Goal: Task Accomplishment & Management: Manage account settings

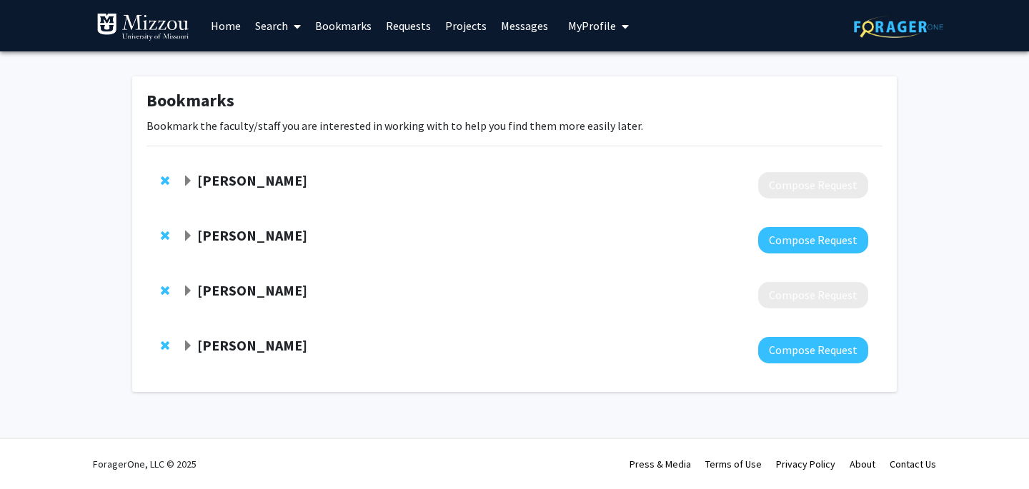
click at [233, 236] on strong "[PERSON_NAME]" at bounding box center [252, 235] width 110 height 18
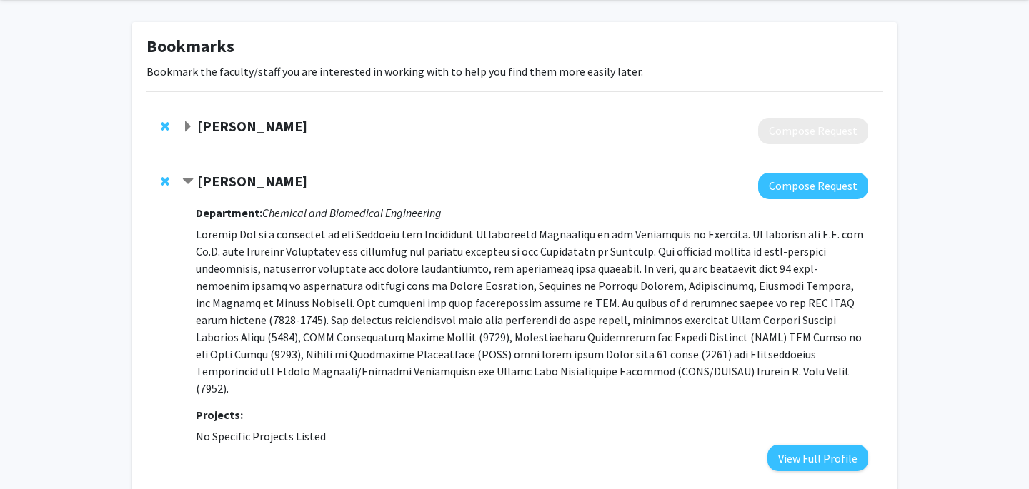
scroll to position [56, 0]
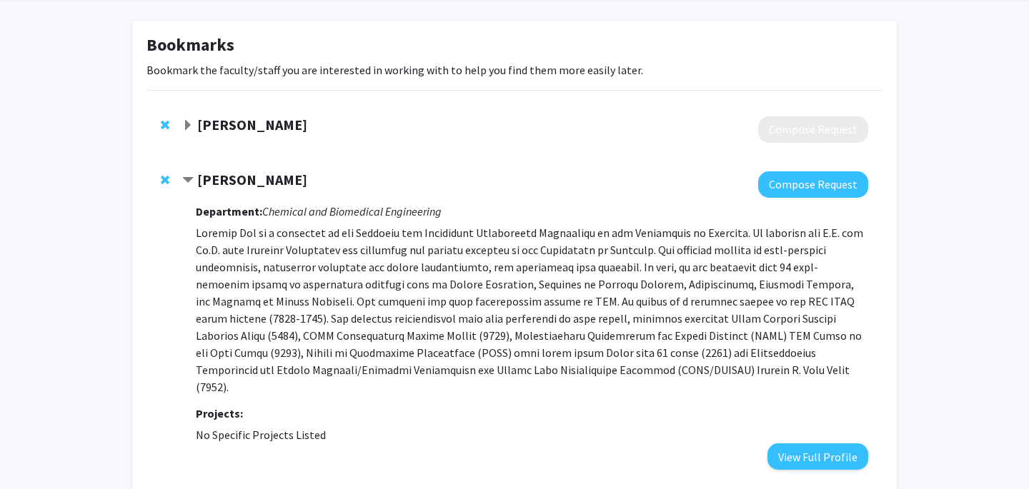
click at [241, 179] on strong "[PERSON_NAME]" at bounding box center [252, 180] width 110 height 18
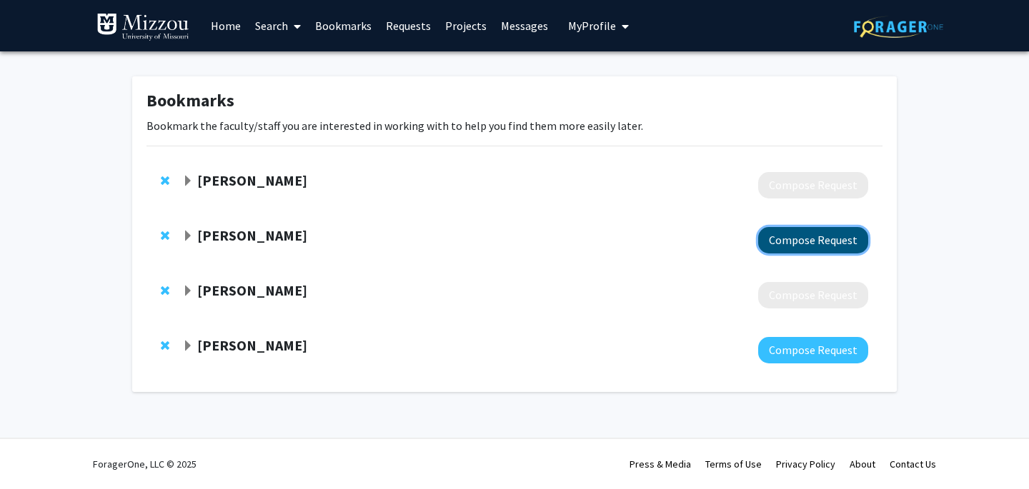
click at [810, 249] on button "Compose Request" at bounding box center [813, 240] width 110 height 26
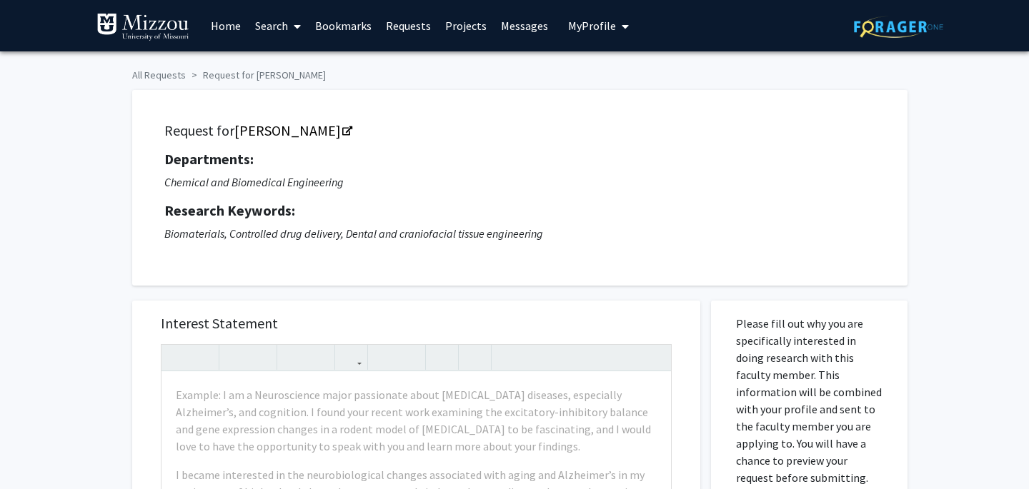
click at [149, 80] on div "Request for [PERSON_NAME] Departments: Chemical and Biomedical Engineering Rese…" at bounding box center [514, 181] width 786 height 210
click at [149, 76] on div "Request for [PERSON_NAME] Departments: Chemical and Biomedical Engineering Rese…" at bounding box center [514, 181] width 786 height 210
click at [176, 76] on div "Request for [PERSON_NAME] Departments: Chemical and Biomedical Engineering Rese…" at bounding box center [514, 181] width 786 height 210
click at [235, 78] on div "Request for [PERSON_NAME] Departments: Chemical and Biomedical Engineering Rese…" at bounding box center [514, 181] width 786 height 210
click at [169, 71] on link "All Requests" at bounding box center [159, 75] width 54 height 13
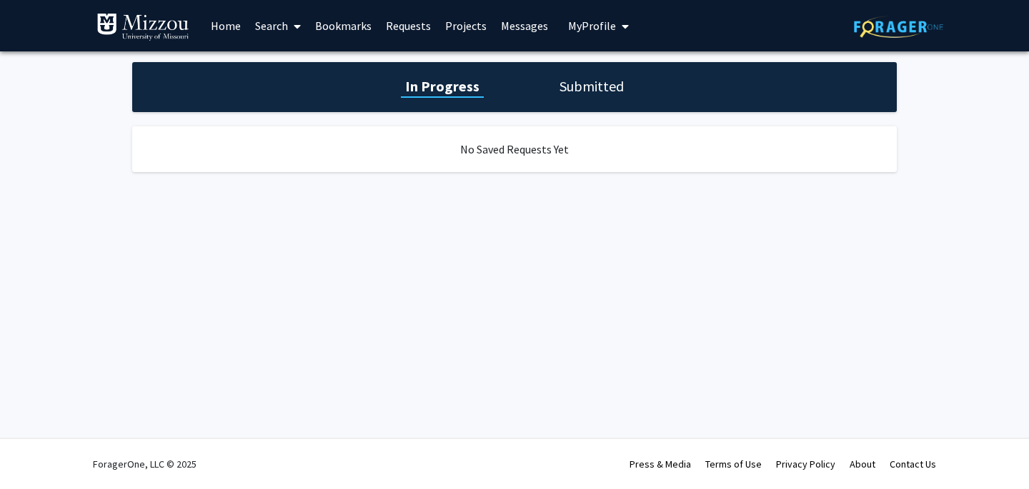
click at [589, 83] on h1 "Submitted" at bounding box center [591, 86] width 73 height 20
click at [445, 85] on h1 "In Progress" at bounding box center [440, 86] width 76 height 20
click at [223, 31] on link "Home" at bounding box center [226, 26] width 44 height 50
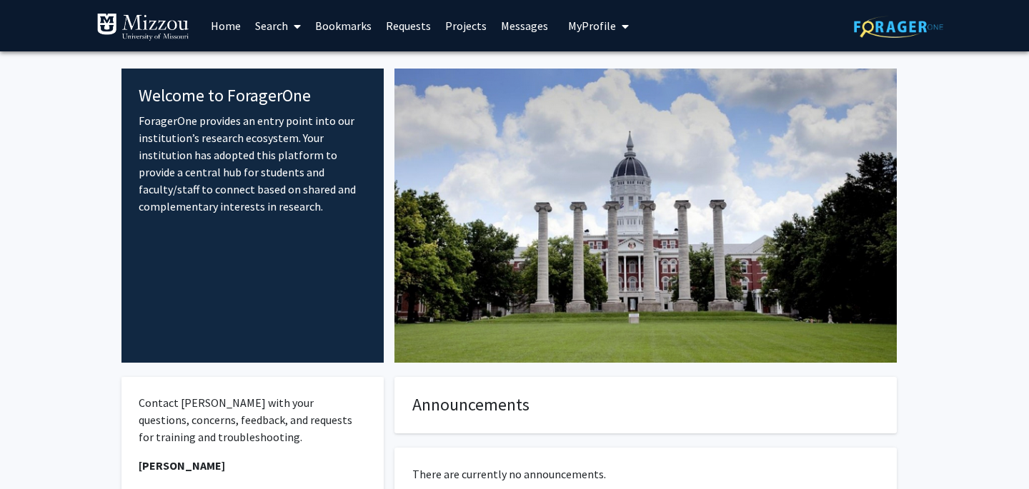
click at [578, 24] on span "My Profile" at bounding box center [592, 26] width 48 height 14
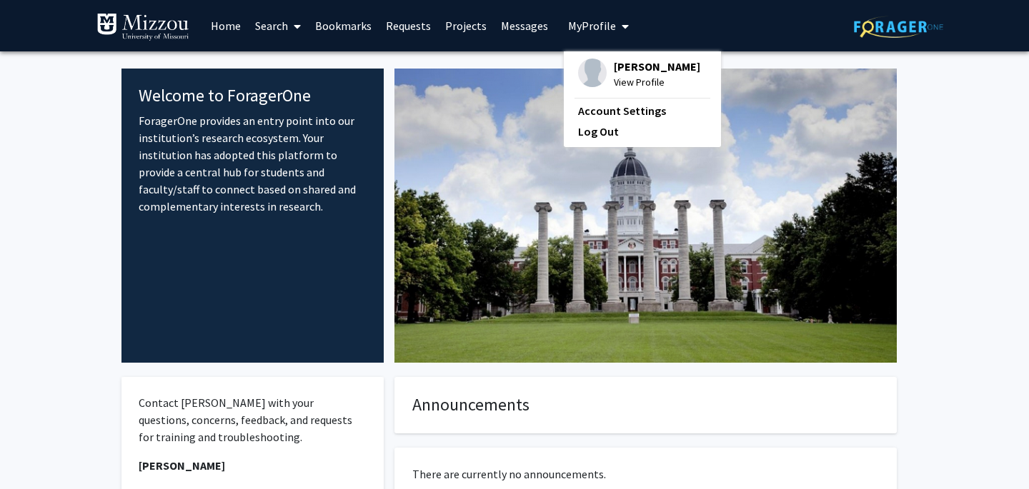
click at [620, 84] on span "View Profile" at bounding box center [657, 82] width 86 height 16
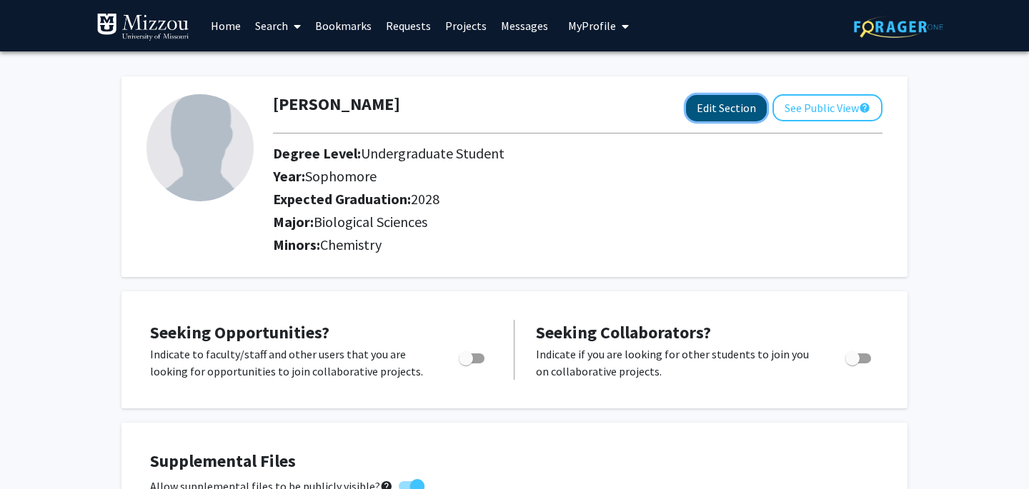
click at [738, 114] on button "Edit Section" at bounding box center [726, 108] width 81 height 26
select select "sophomore"
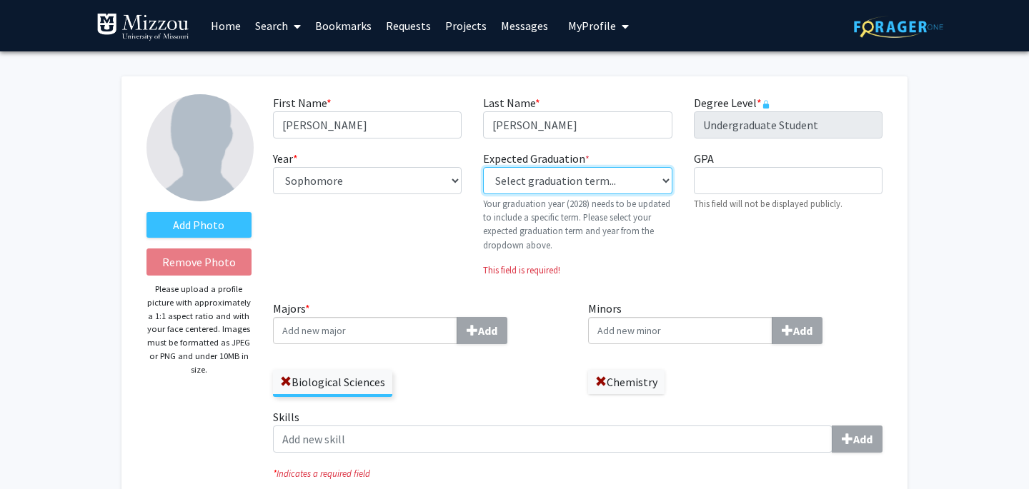
click at [549, 181] on select "Select graduation term... Previous: 2028 (Please select a specific term) Spring…" at bounding box center [577, 180] width 189 height 27
select select "42: spring_2028"
click at [483, 167] on select "Select graduation term... Previous: 2028 (Please select a specific term) Spring…" at bounding box center [577, 180] width 189 height 27
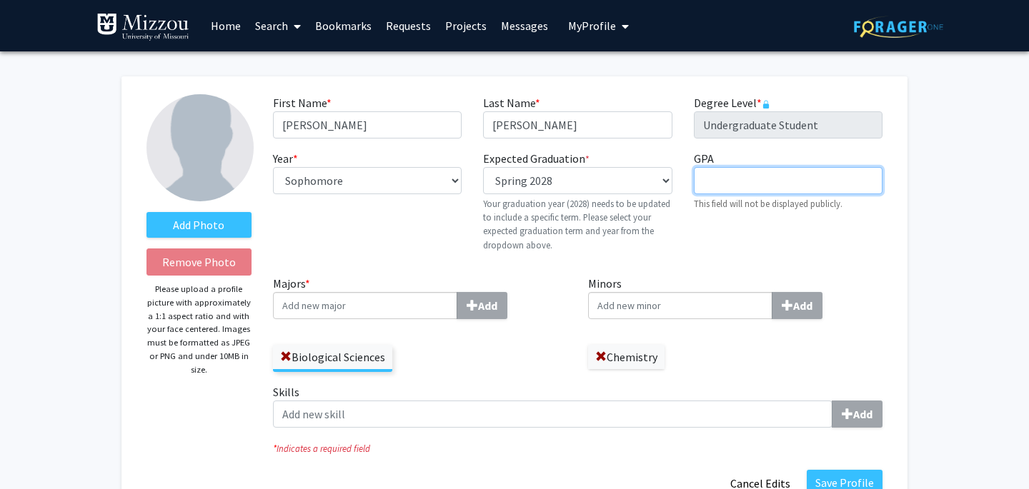
click at [739, 179] on input "GPA required" at bounding box center [788, 180] width 189 height 27
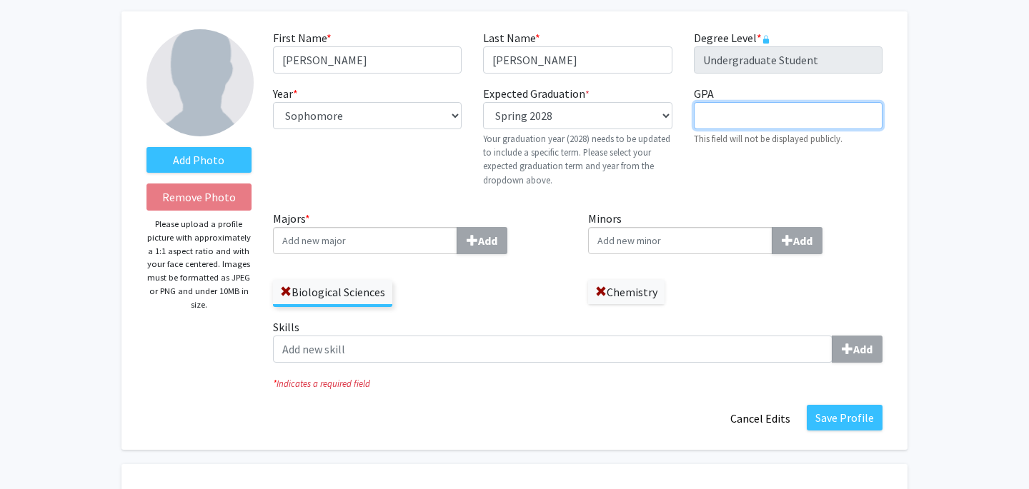
scroll to position [66, 0]
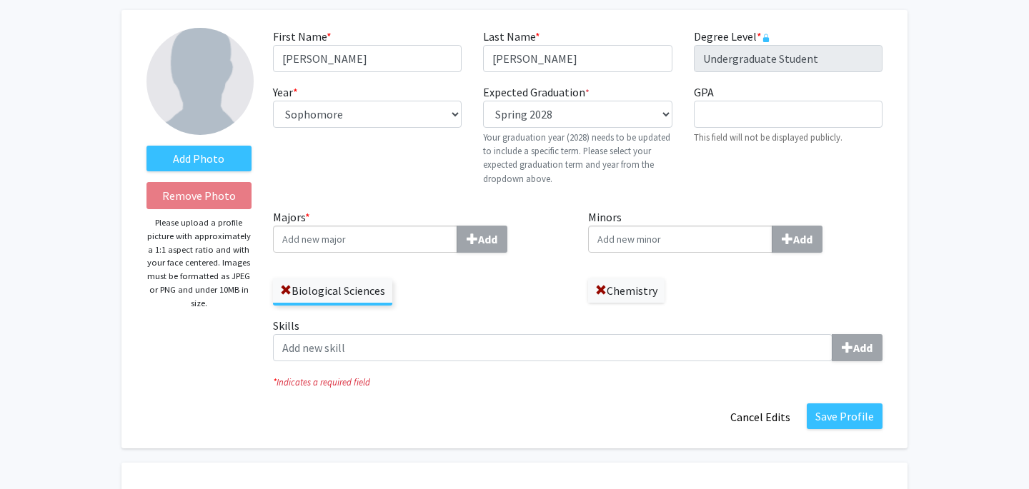
click at [361, 244] on input "Majors * Add" at bounding box center [365, 239] width 184 height 27
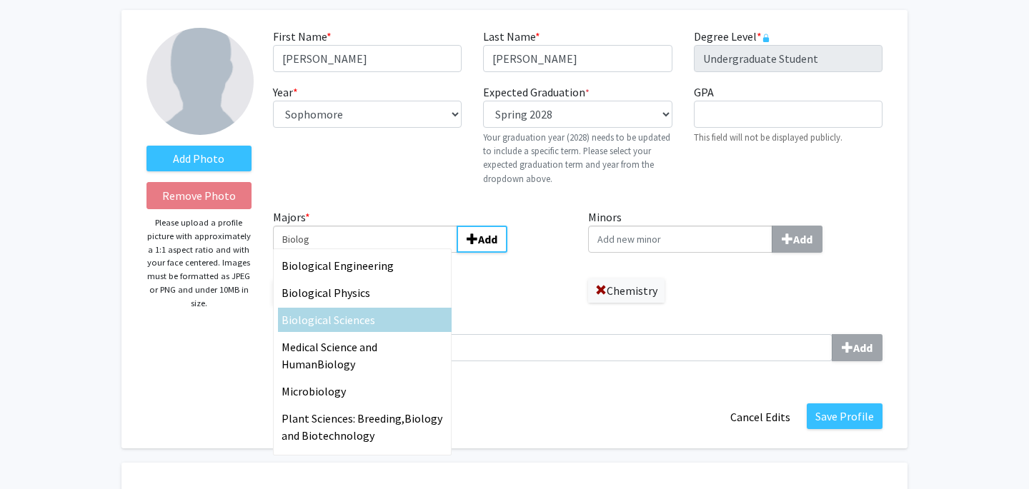
click at [327, 314] on span "ical Sciences" at bounding box center [344, 320] width 61 height 14
click at [327, 253] on input "Biolog" at bounding box center [365, 239] width 184 height 27
type input "Biological Sciences"
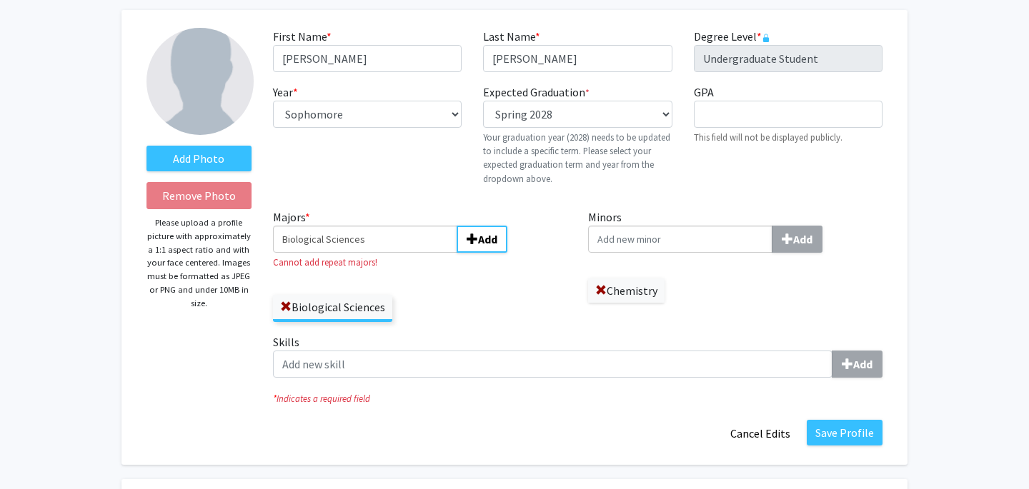
drag, startPoint x: 392, startPoint y: 244, endPoint x: 269, endPoint y: 242, distance: 122.9
click at [269, 243] on div "Majors * Biological Sciences Add Cannot add repeat majors! Biological Sciences" at bounding box center [420, 271] width 316 height 125
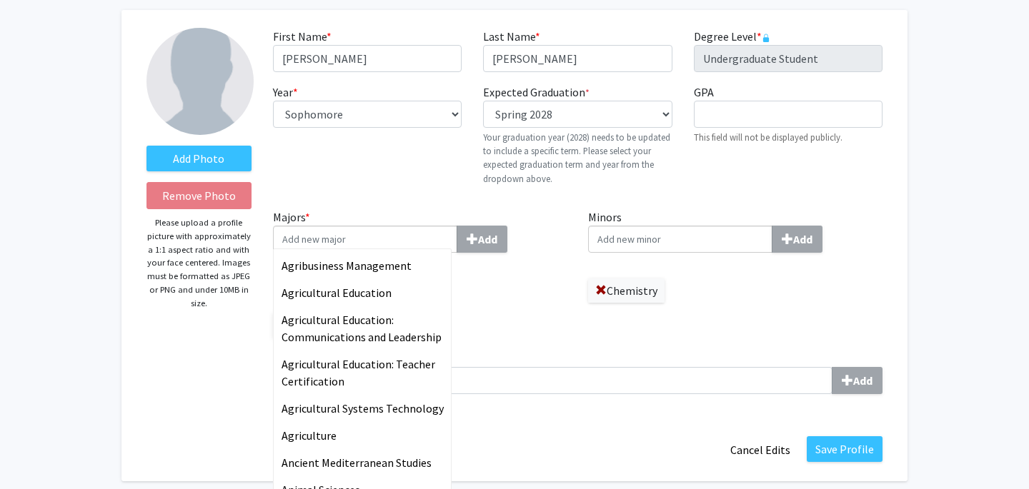
click at [642, 241] on input "Minors Add" at bounding box center [680, 239] width 184 height 27
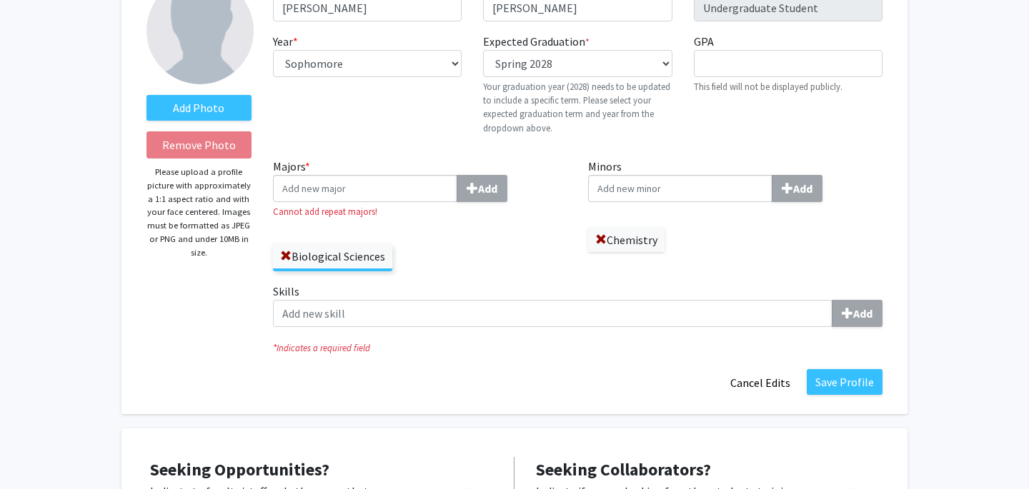
scroll to position [132, 0]
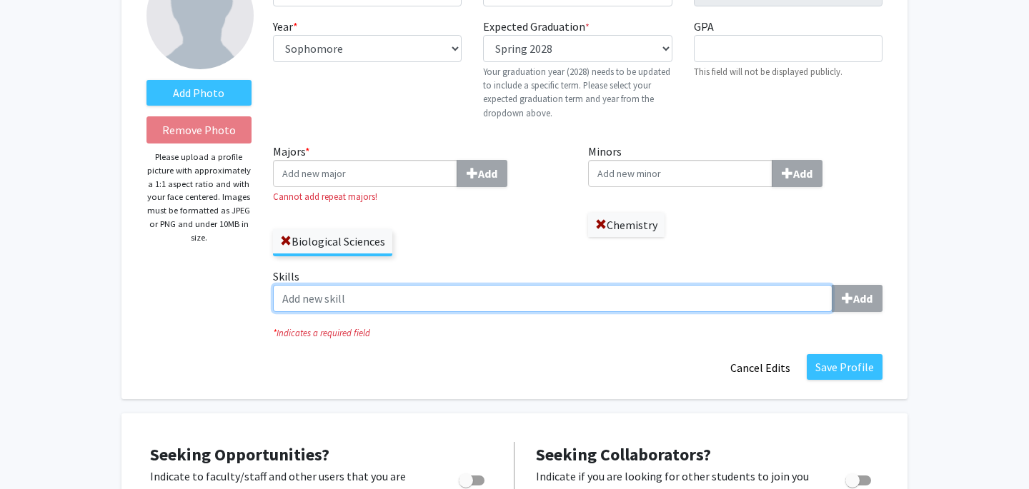
click at [484, 304] on input "Skills Add" at bounding box center [552, 298] width 559 height 27
type input "Cell Culture"
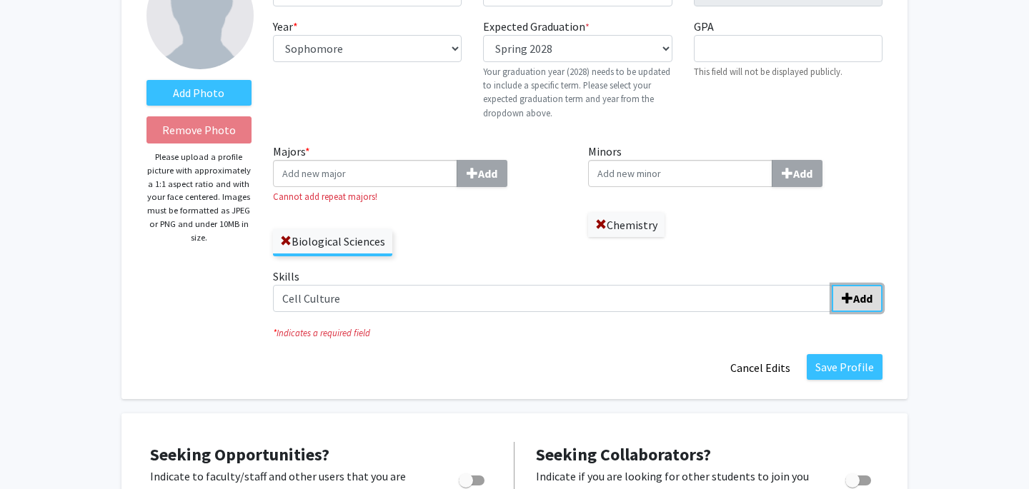
click at [865, 299] on b "Add" at bounding box center [862, 298] width 19 height 14
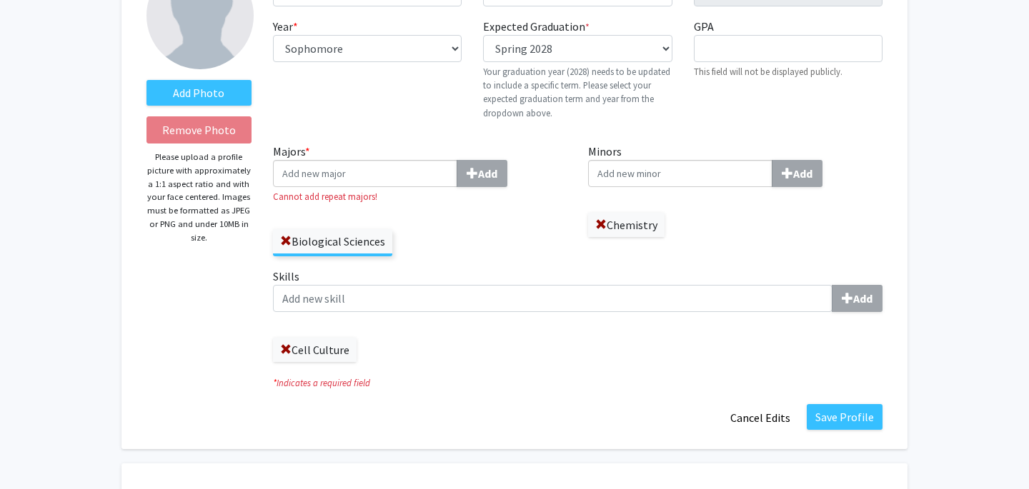
click at [234, 344] on div "Add Photo Remove Photo Please upload a profile picture with approximately a 1:1…" at bounding box center [199, 196] width 126 height 469
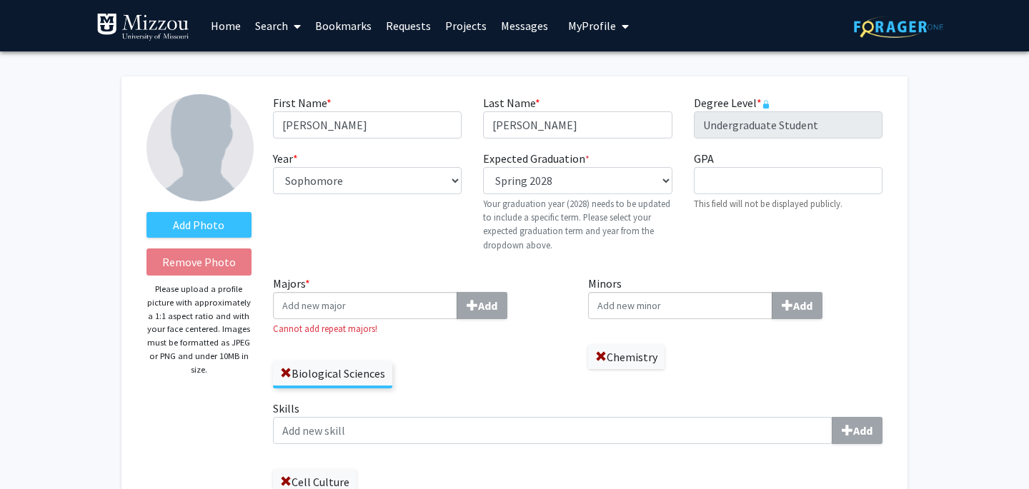
scroll to position [20, 0]
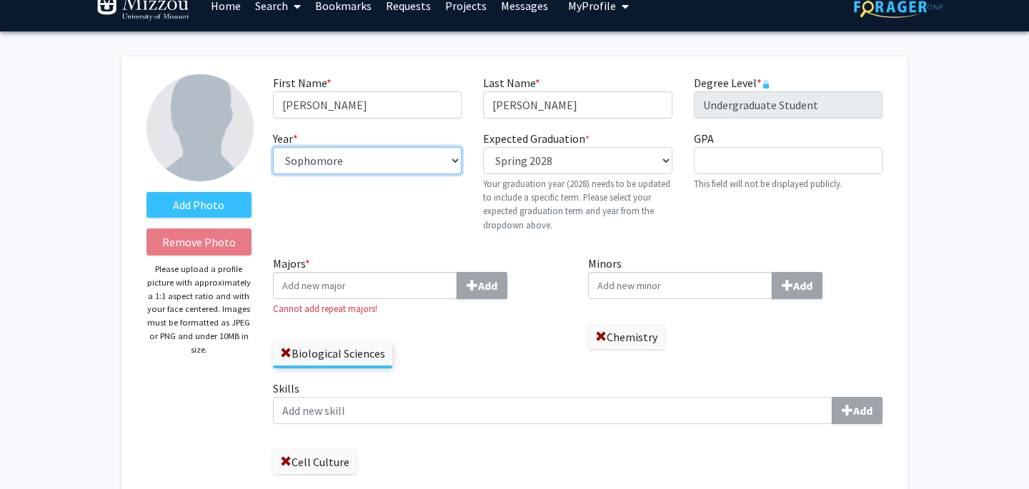
click at [344, 151] on select "--- First-year Sophomore Junior Senior Postbaccalaureate Certificate" at bounding box center [367, 160] width 189 height 27
select select "junior"
click at [273, 147] on select "--- First-year Sophomore Junior Senior Postbaccalaureate Certificate" at bounding box center [367, 160] width 189 height 27
click at [362, 169] on select "--- First-year Sophomore Junior Senior Postbaccalaureate Certificate" at bounding box center [367, 160] width 189 height 27
click at [273, 147] on select "--- First-year Sophomore Junior Senior Postbaccalaureate Certificate" at bounding box center [367, 160] width 189 height 27
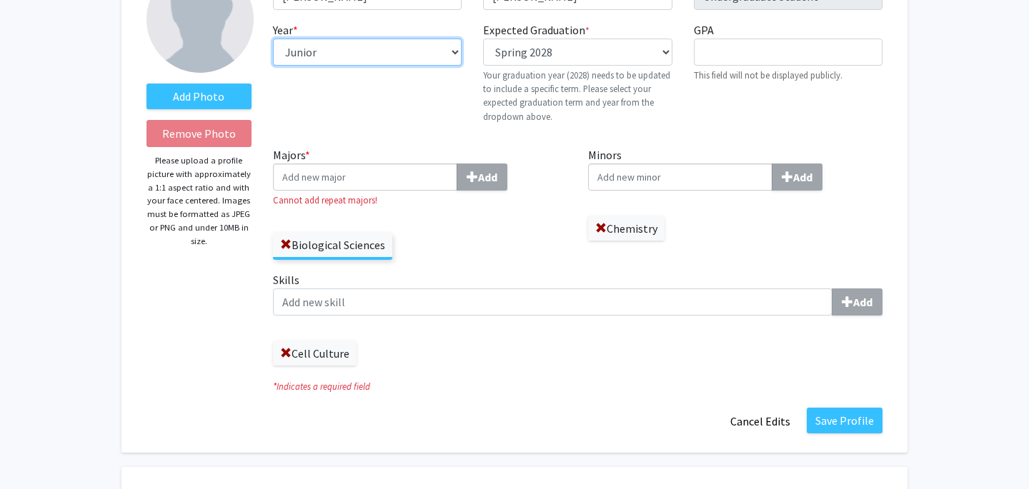
scroll to position [153, 0]
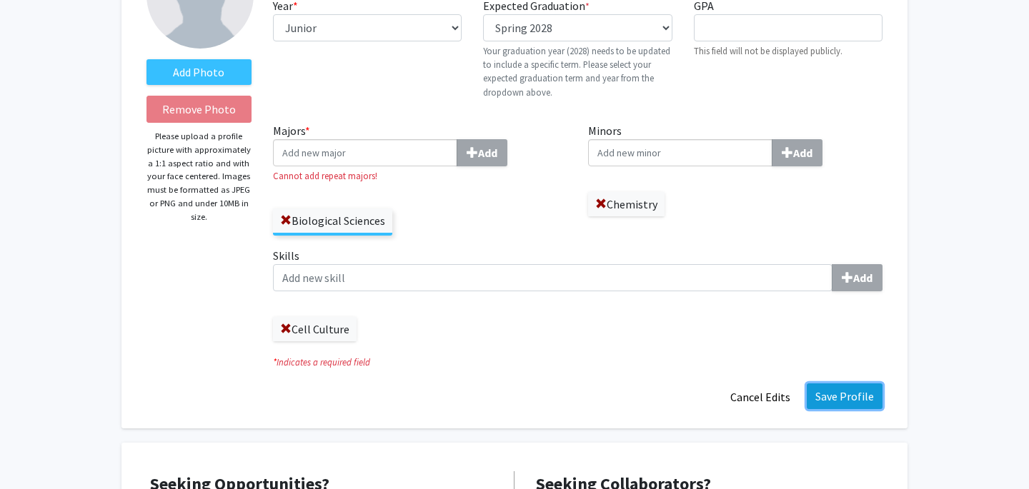
click at [852, 399] on button "Save Profile" at bounding box center [845, 397] width 76 height 26
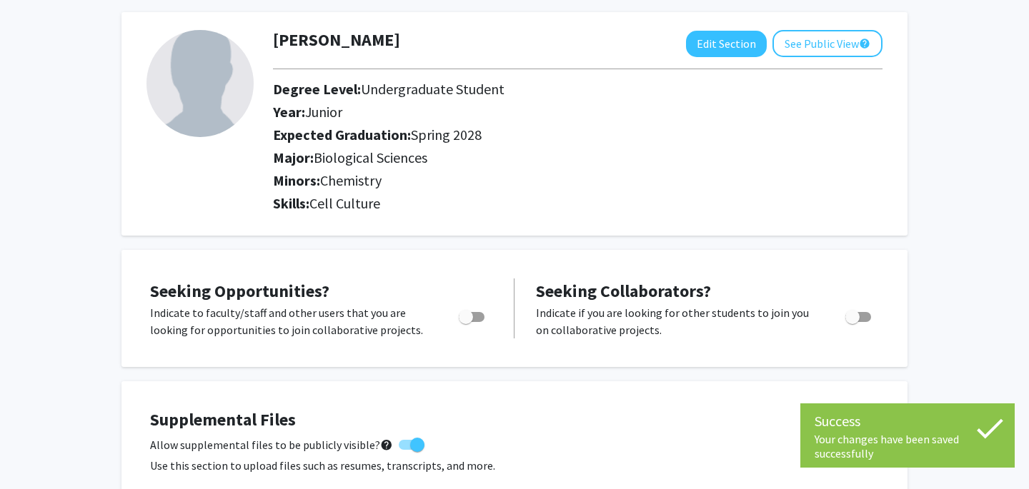
scroll to position [69, 0]
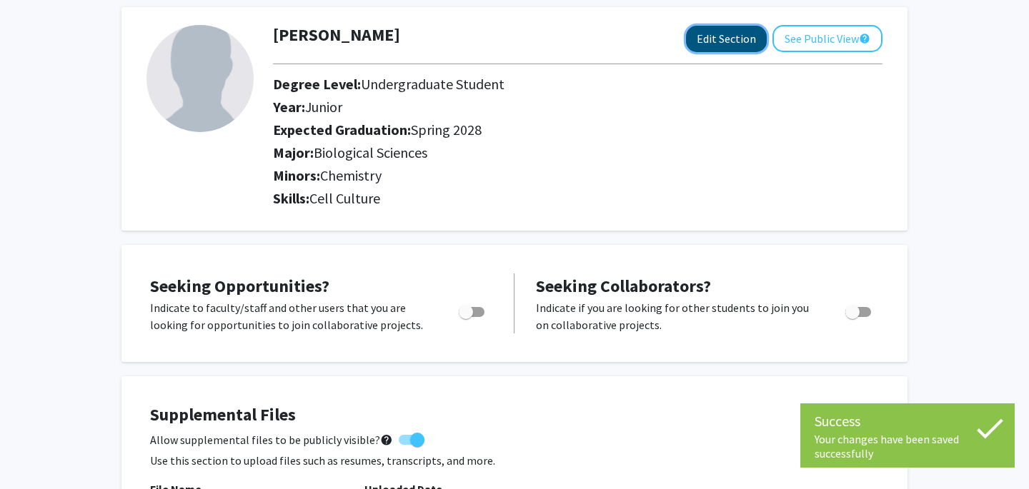
click at [732, 34] on button "Edit Section" at bounding box center [726, 39] width 81 height 26
select select "junior"
select select "41: spring_2028"
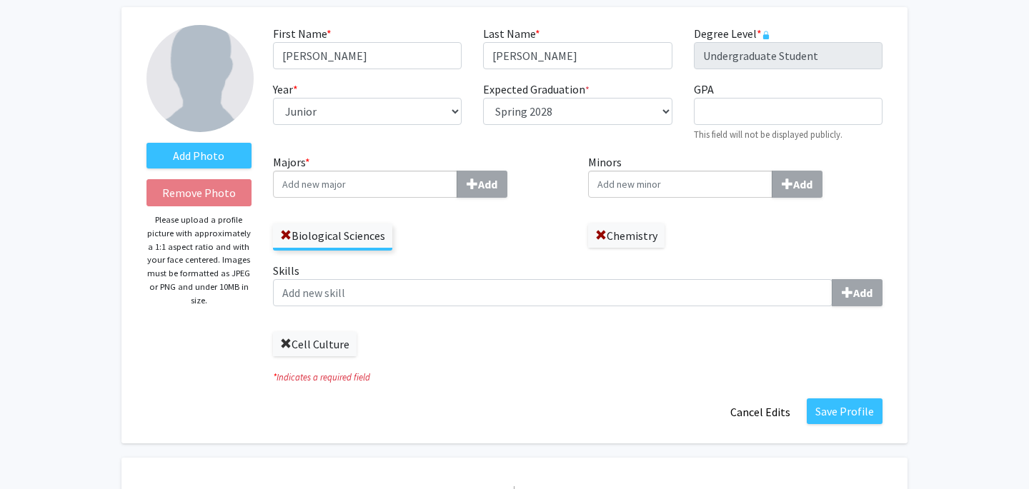
click at [289, 342] on span at bounding box center [285, 344] width 11 height 11
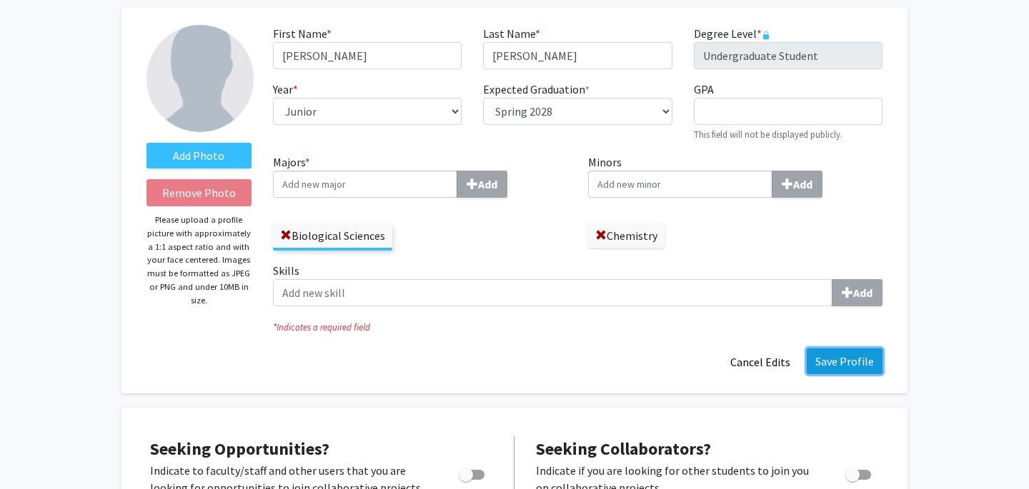
click at [832, 360] on button "Save Profile" at bounding box center [845, 362] width 76 height 26
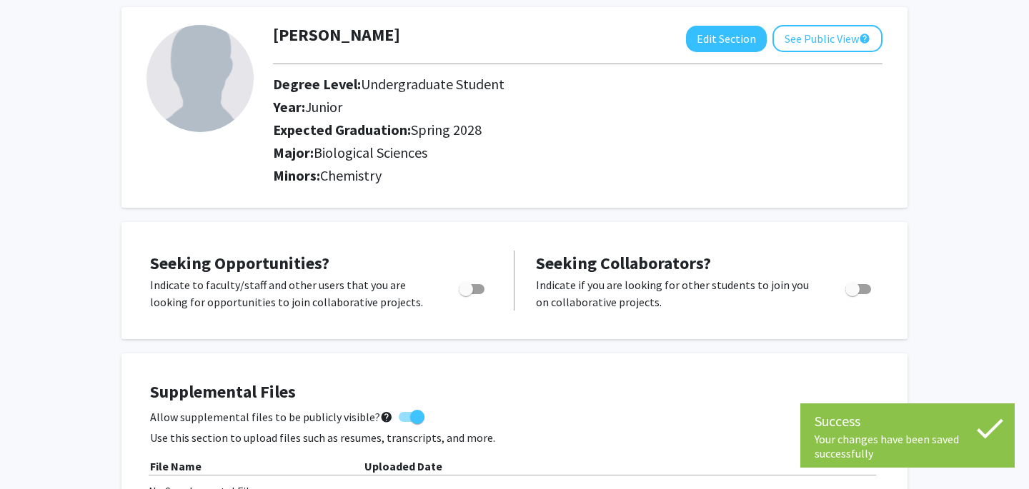
click at [653, 279] on p "Indicate if you are looking for other students to join you on collaborative pro…" at bounding box center [677, 293] width 282 height 34
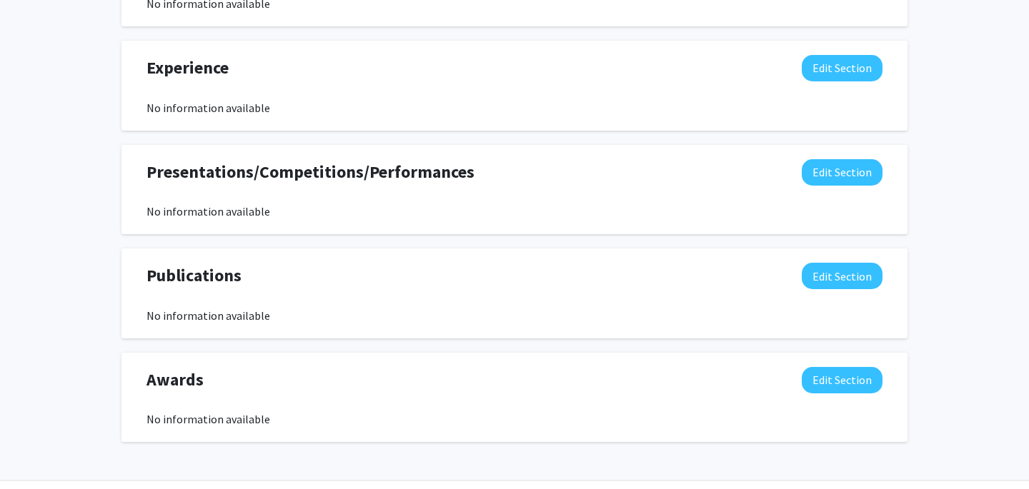
scroll to position [902, 0]
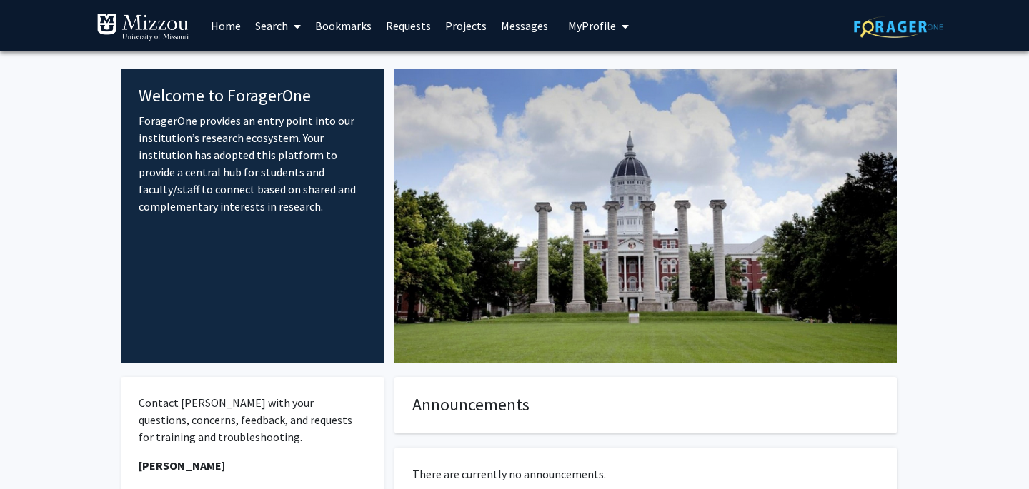
click at [582, 22] on span "My Profile" at bounding box center [592, 26] width 48 height 14
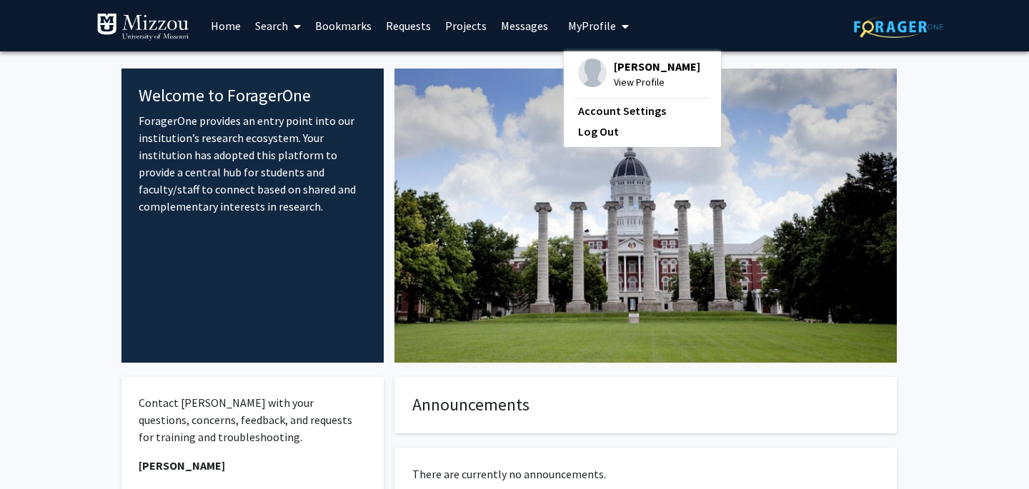
click at [625, 86] on span "View Profile" at bounding box center [657, 82] width 86 height 16
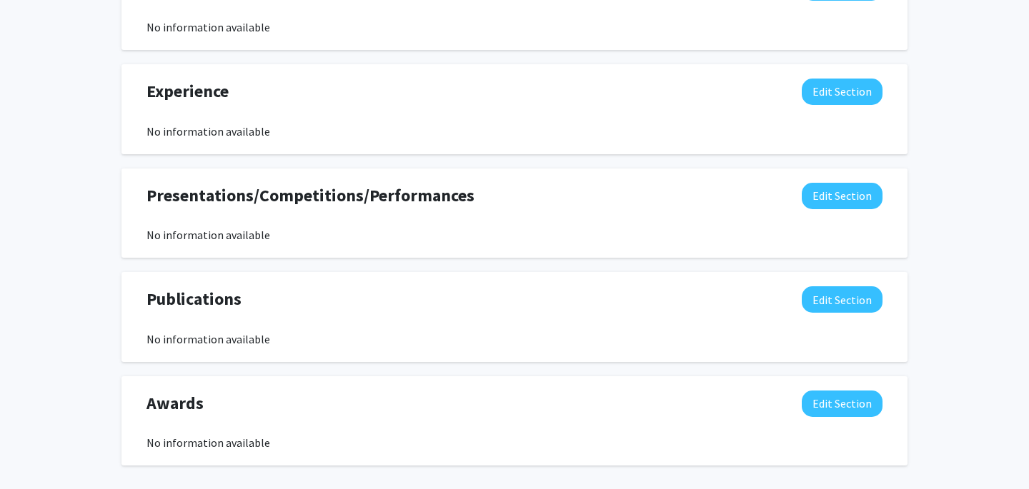
scroll to position [852, 0]
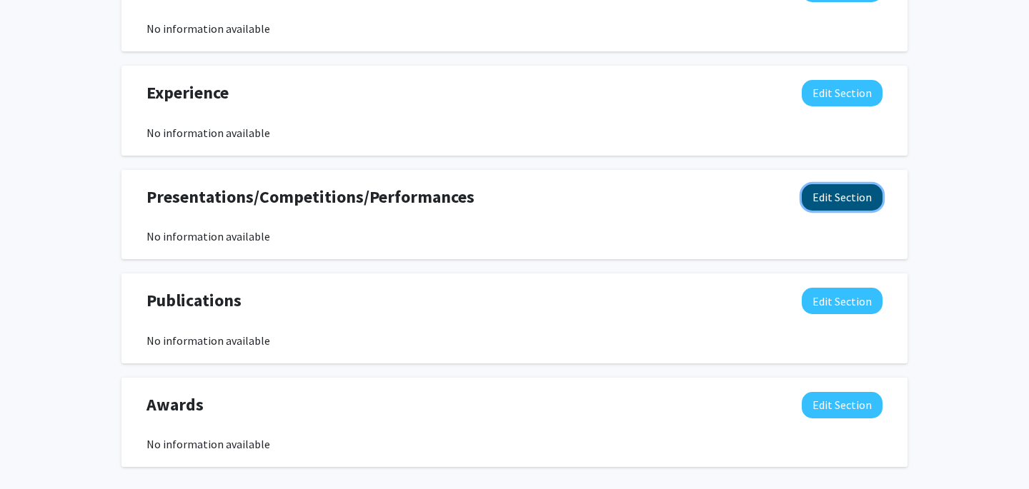
click at [867, 184] on button "Edit Section" at bounding box center [842, 197] width 81 height 26
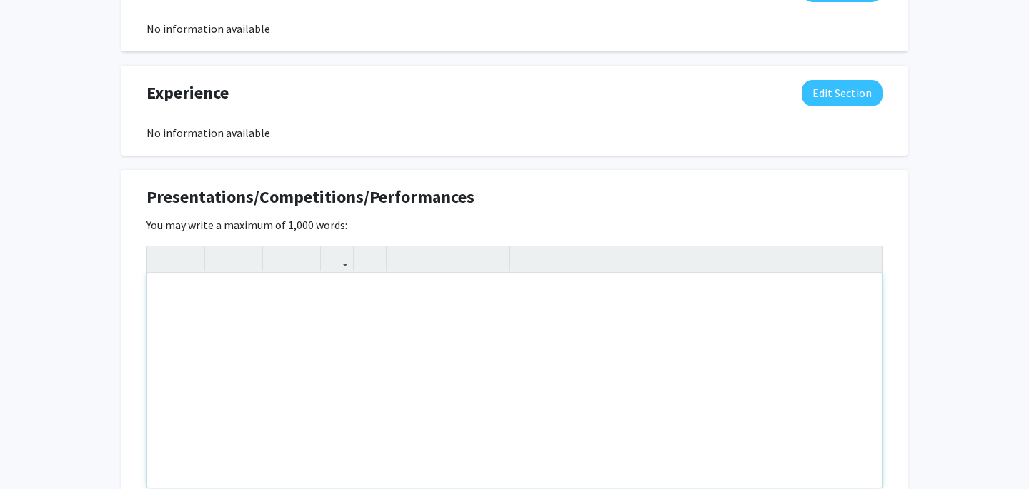
click at [454, 285] on div "Note to users with screen readers: Please deactivate our accessibility plugin f…" at bounding box center [514, 381] width 734 height 214
paste div "Note to users with screen readers: Please deactivate our accessibility plugin f…"
type textarea "<p>The Role of IgCAM Adhesion Proteins in Vertebrate Epithelial Cell Shape and …"
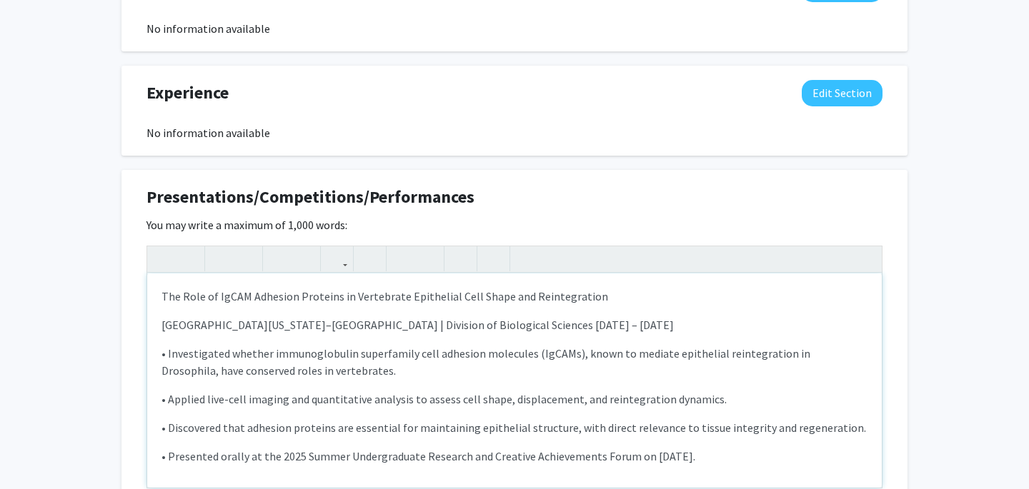
type textarea "<p>The Role of IgCAM Adhesion Proteins in Vertebrate Epithelial Cell Shape and …"
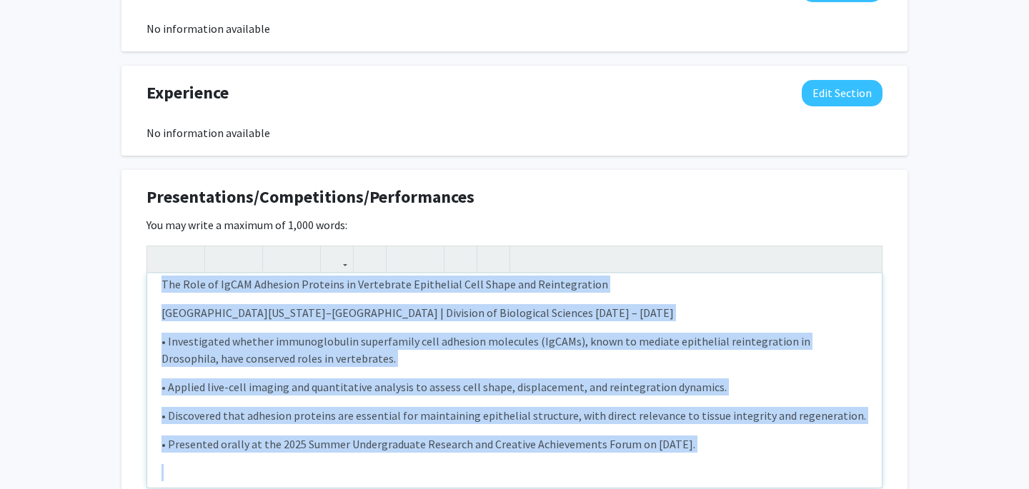
scroll to position [0, 0]
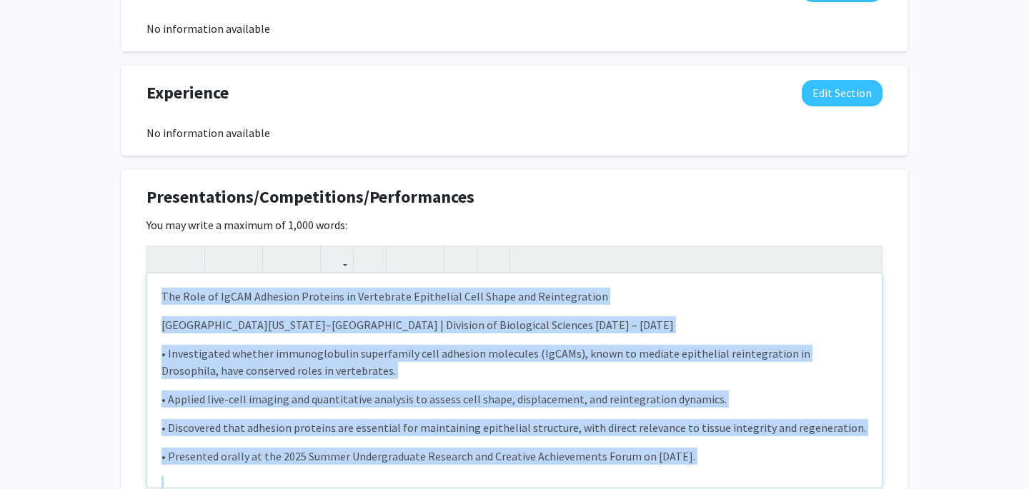
drag, startPoint x: 496, startPoint y: 449, endPoint x: 129, endPoint y: 244, distance: 419.6
click at [129, 245] on div "Presentations/Competitions/Performances Edit Section You may write a maximum of…" at bounding box center [514, 371] width 786 height 402
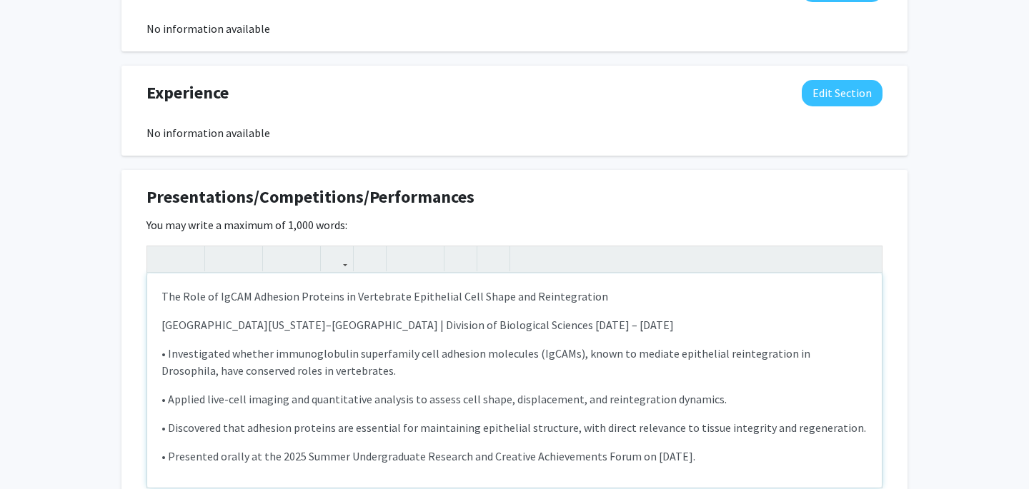
type textarea "<p>The Role of IgCAM Adhesion Proteins in Vertebrate Epithelial Cell Shape and …"
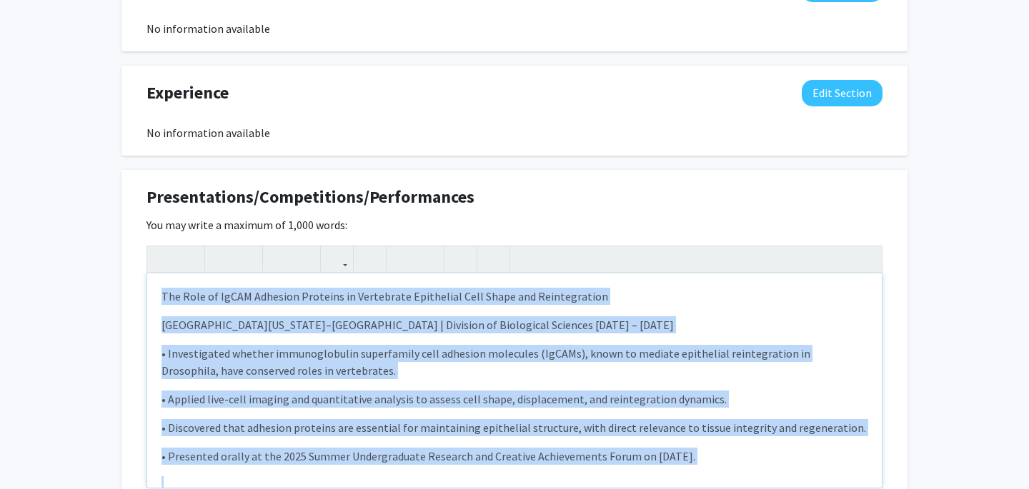
drag, startPoint x: 352, startPoint y: 439, endPoint x: 106, endPoint y: 231, distance: 320.9
click at [106, 231] on div "[PERSON_NAME] Edit Section See Public View help Degree Level: Undergraduate Stu…" at bounding box center [514, 12] width 1029 height 1626
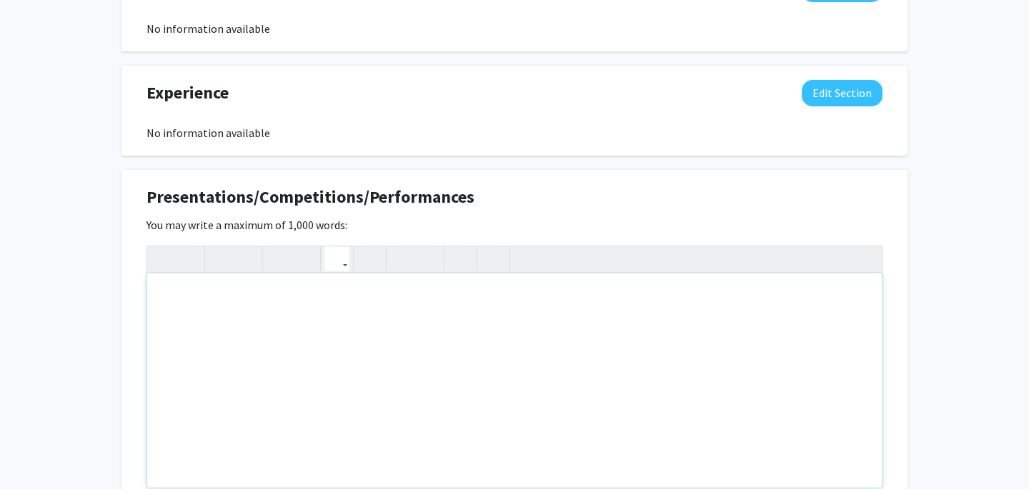
click at [344, 247] on button "button" at bounding box center [336, 258] width 25 height 25
click at [344, 249] on button "button" at bounding box center [336, 258] width 25 height 25
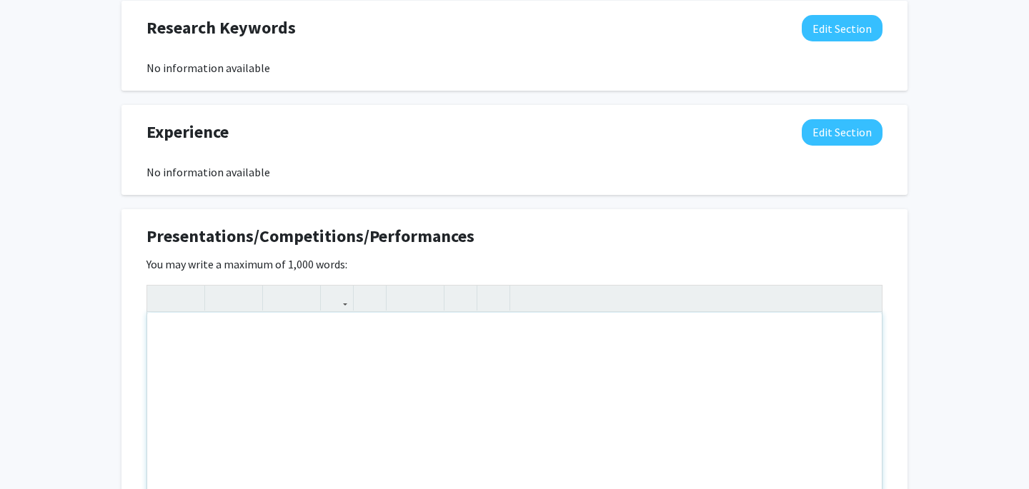
scroll to position [814, 0]
type textarea "<p>The Role of IgCAM Adhesion Proteins in Vertebrate Epithelial Cell Shape and …"
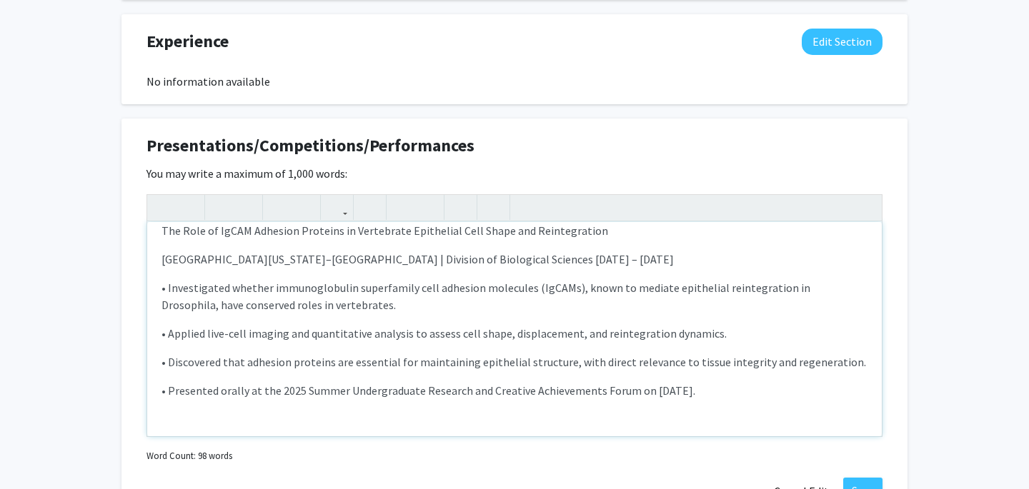
scroll to position [11, 0]
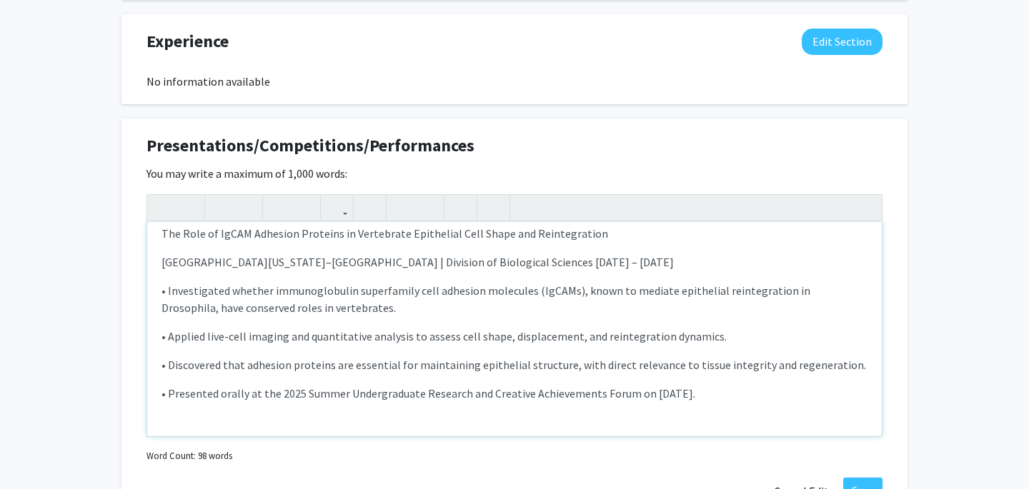
drag, startPoint x: 737, startPoint y: 378, endPoint x: 116, endPoint y: 212, distance: 643.3
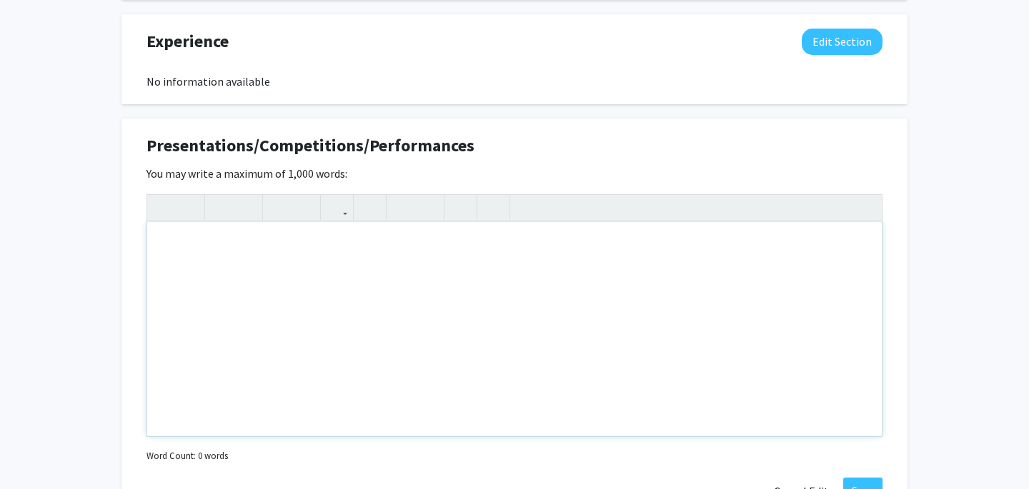
scroll to position [0, 0]
type textarea "<br><p>The Role of IgCAM Adhesion Proteins in Vertebrate Epithelial Cell Shape …"
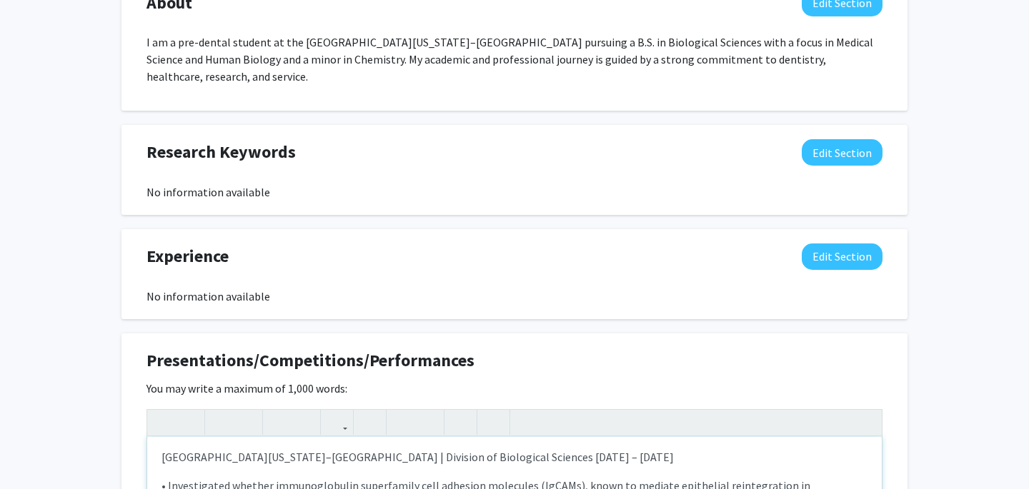
scroll to position [690, 0]
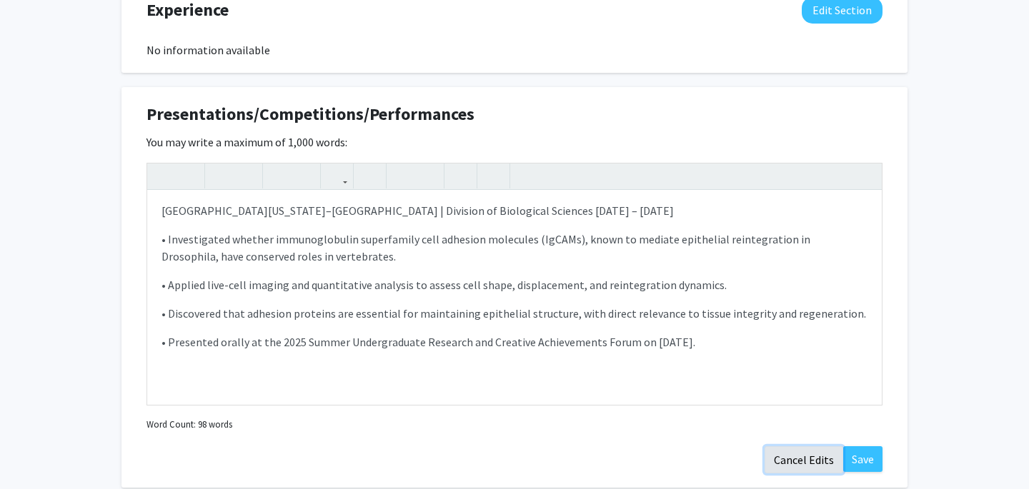
click at [813, 447] on button "Cancel Edits" at bounding box center [803, 460] width 79 height 27
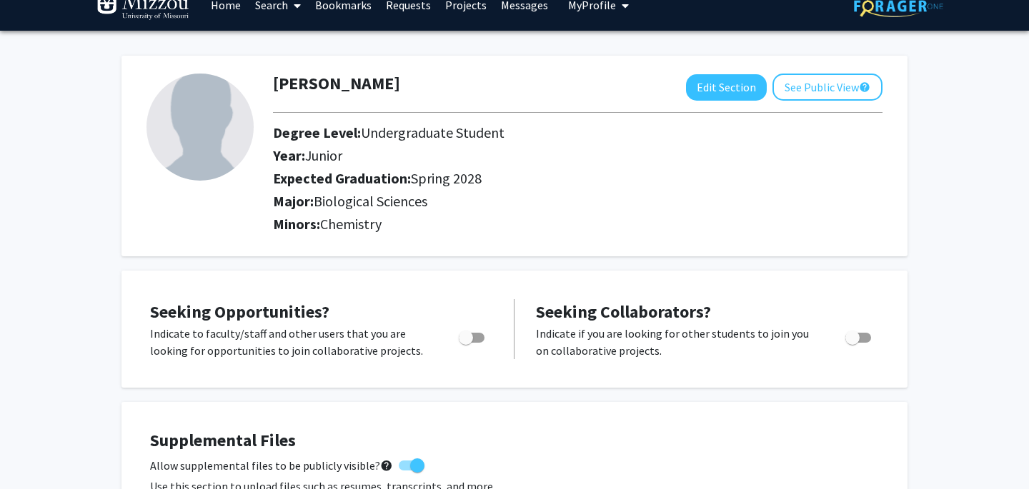
scroll to position [0, 0]
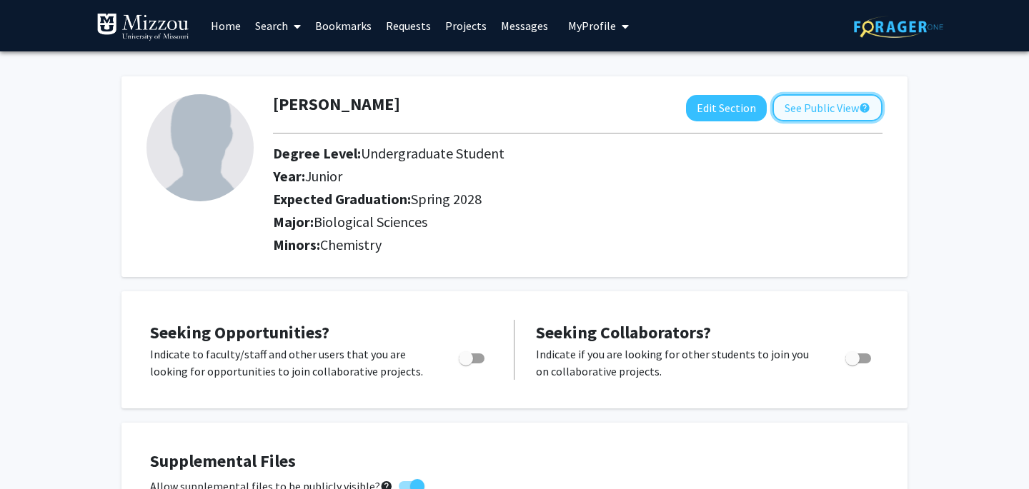
click at [826, 101] on button "See Public View help" at bounding box center [827, 107] width 110 height 27
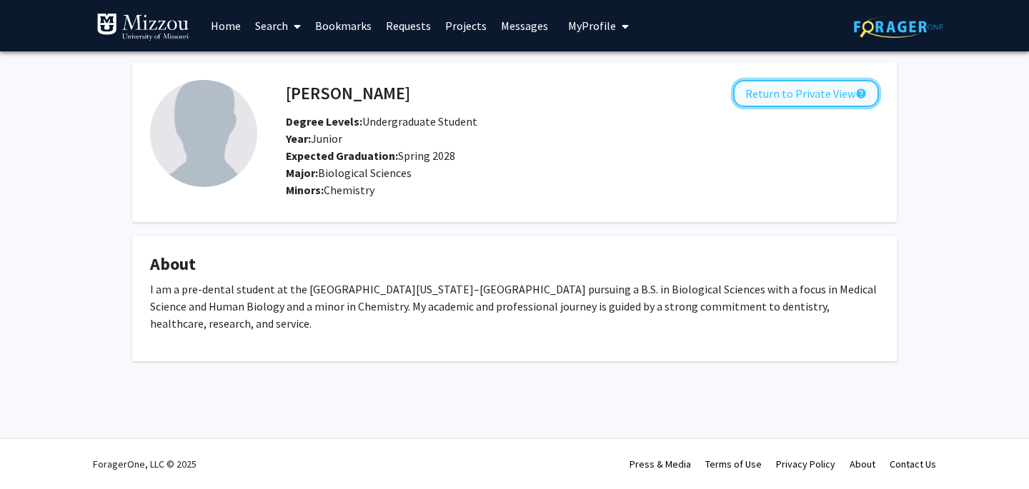
click at [810, 93] on button "Return to Private View help" at bounding box center [806, 93] width 146 height 27
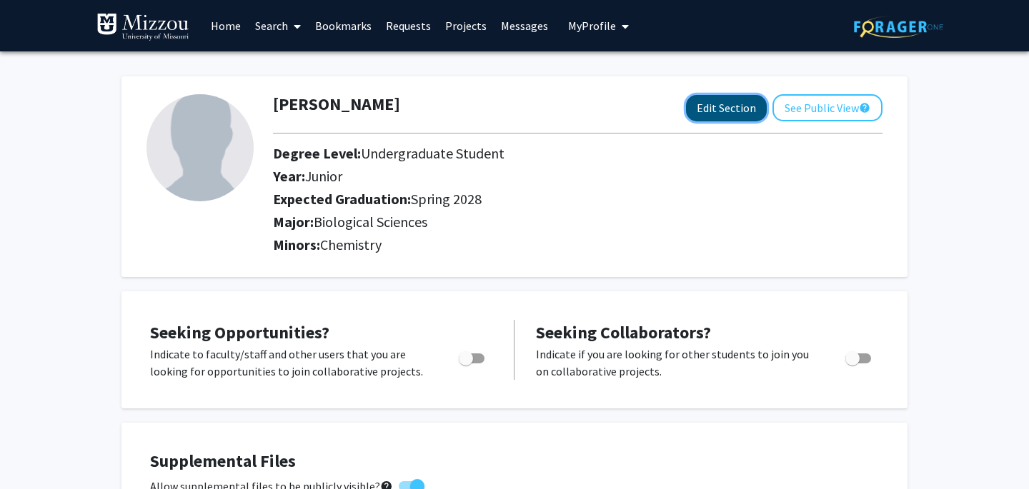
click at [709, 120] on button "Edit Section" at bounding box center [726, 108] width 81 height 26
select select "junior"
select select "41: spring_2028"
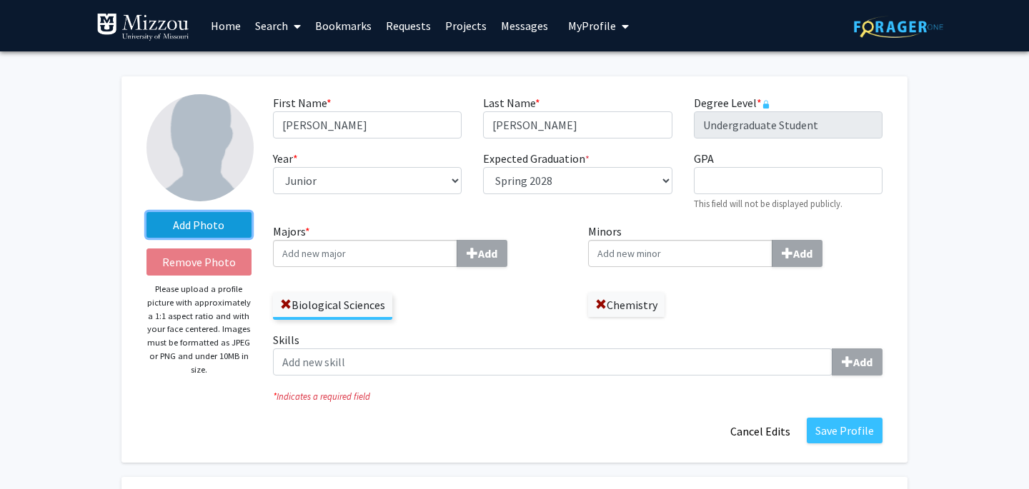
click at [226, 235] on label "Add Photo" at bounding box center [198, 225] width 105 height 26
click at [0, 0] on input "Add Photo" at bounding box center [0, 0] width 0 height 0
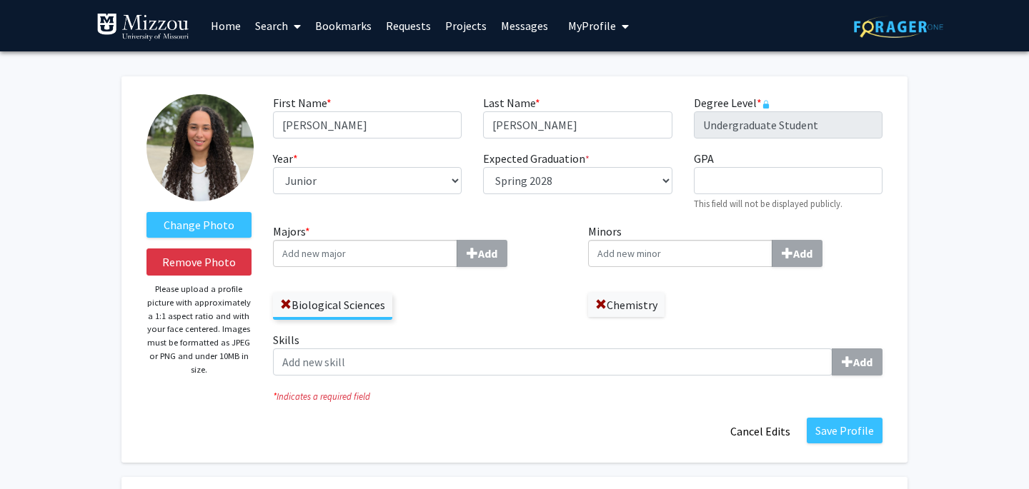
click at [193, 134] on img at bounding box center [199, 147] width 107 height 107
click at [832, 427] on button "Save Profile" at bounding box center [845, 431] width 76 height 26
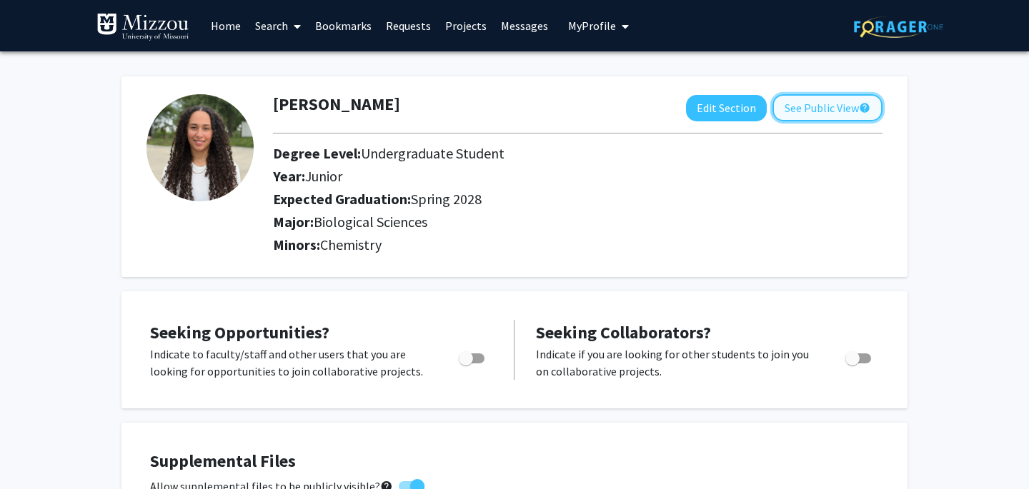
click at [804, 106] on button "See Public View help" at bounding box center [827, 107] width 110 height 27
